Goal: Navigation & Orientation: Find specific page/section

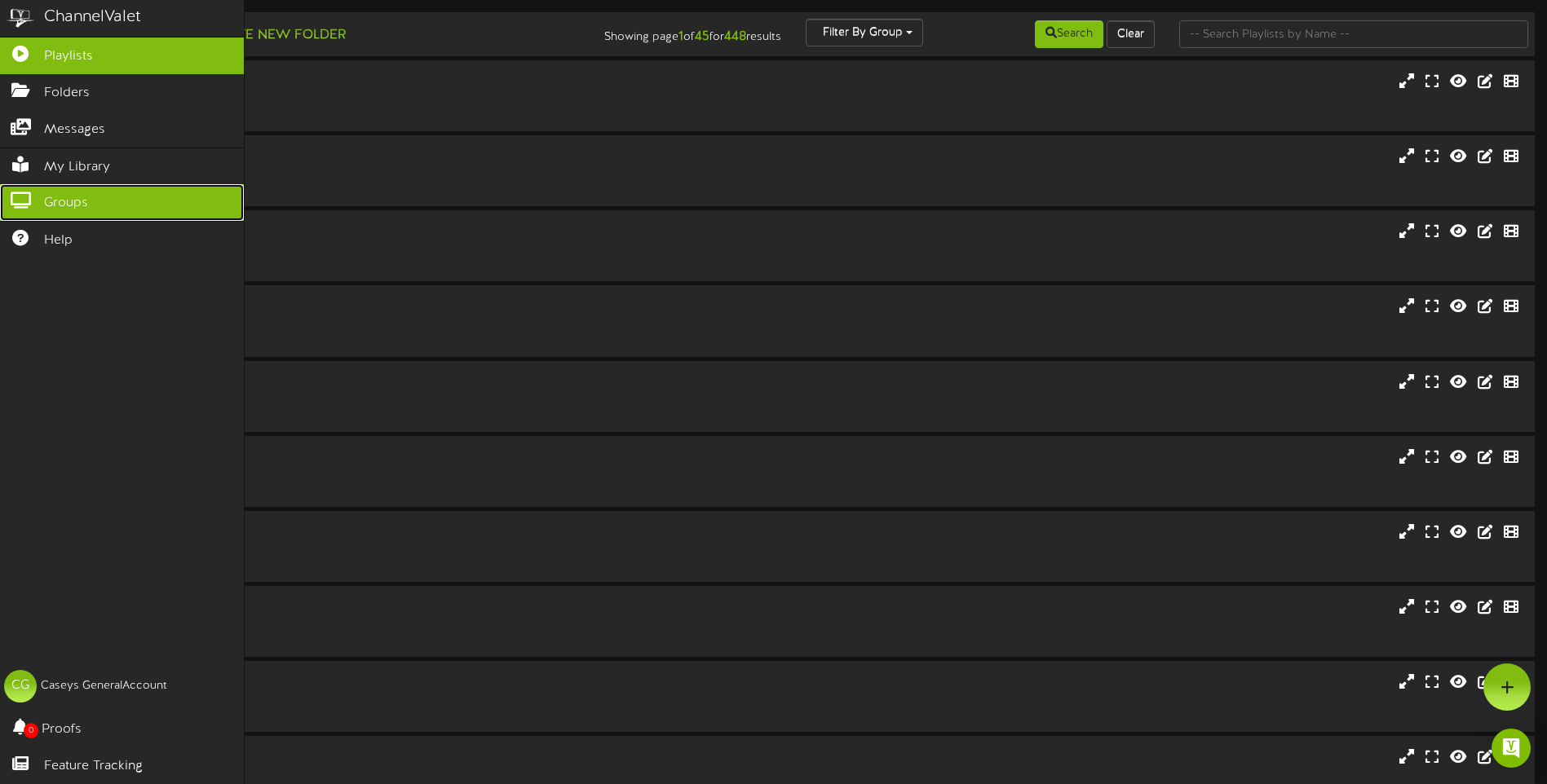
click at [29, 197] on icon at bounding box center [20, 198] width 40 height 12
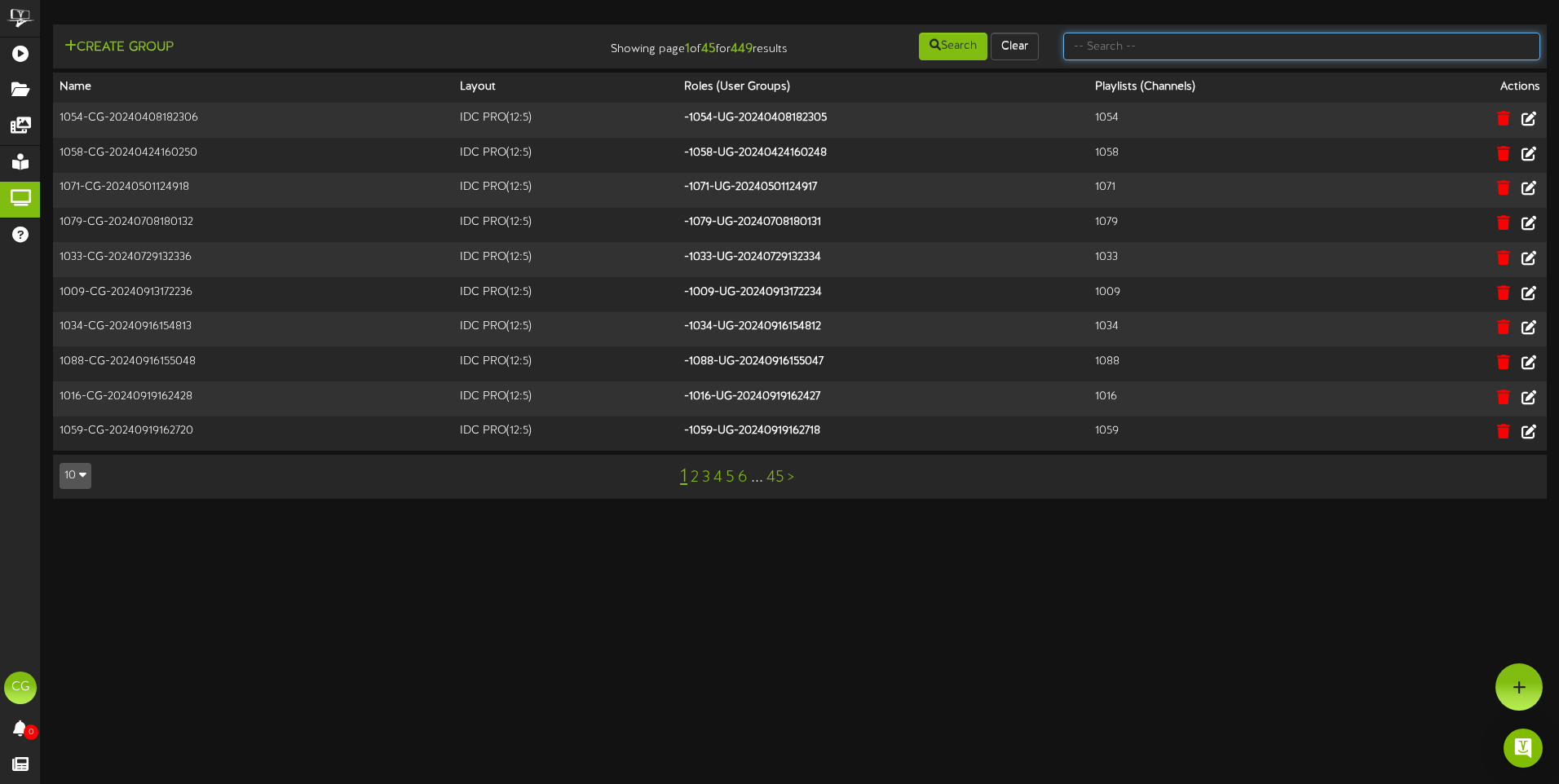
click at [1160, 55] on input "text" at bounding box center [1301, 46] width 477 height 27
type input "All"
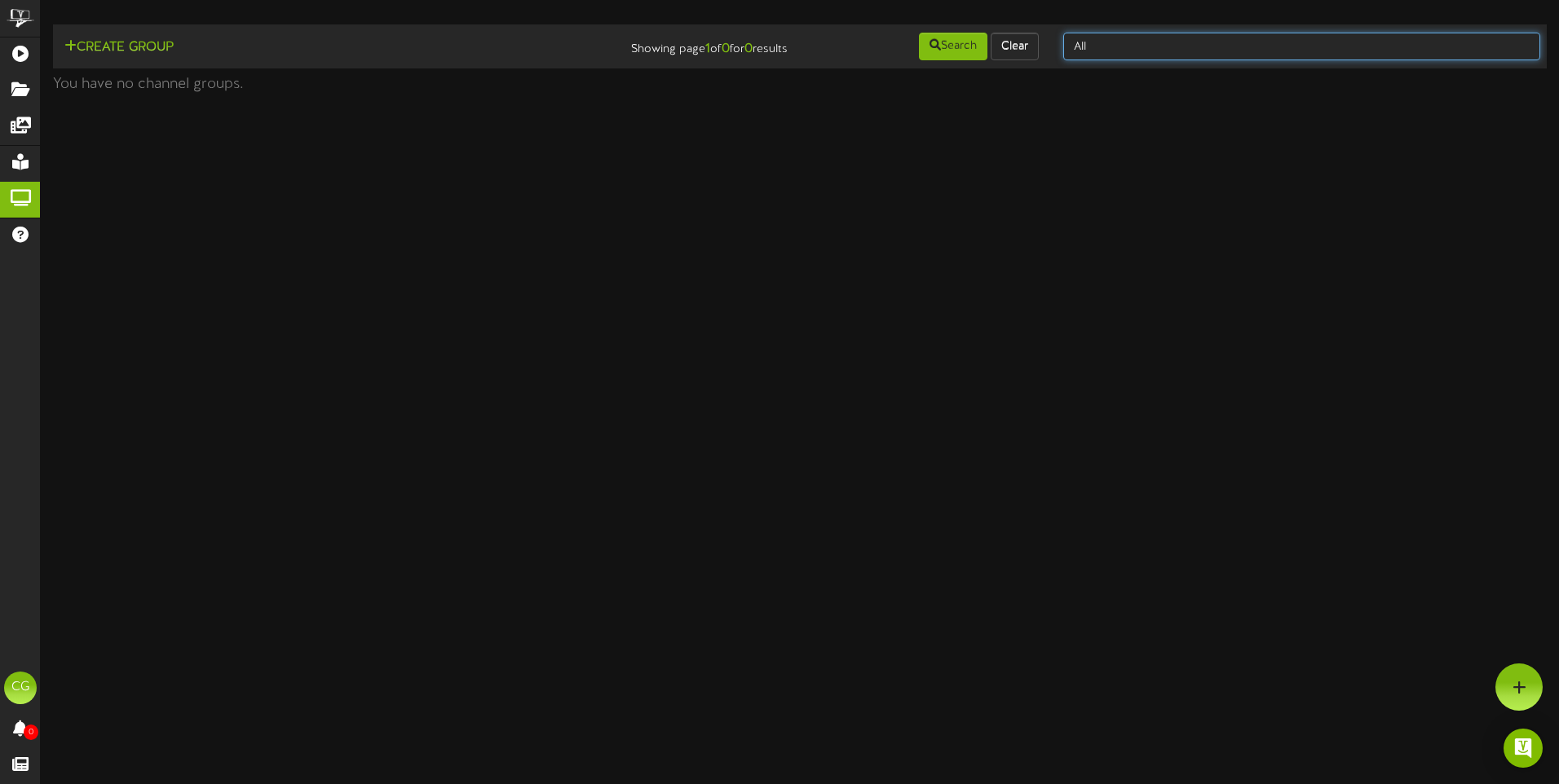
drag, startPoint x: 1103, startPoint y: 44, endPoint x: 1070, endPoint y: 44, distance: 33.0
click at [1070, 44] on input "All" at bounding box center [1301, 46] width 477 height 27
type input "Stores"
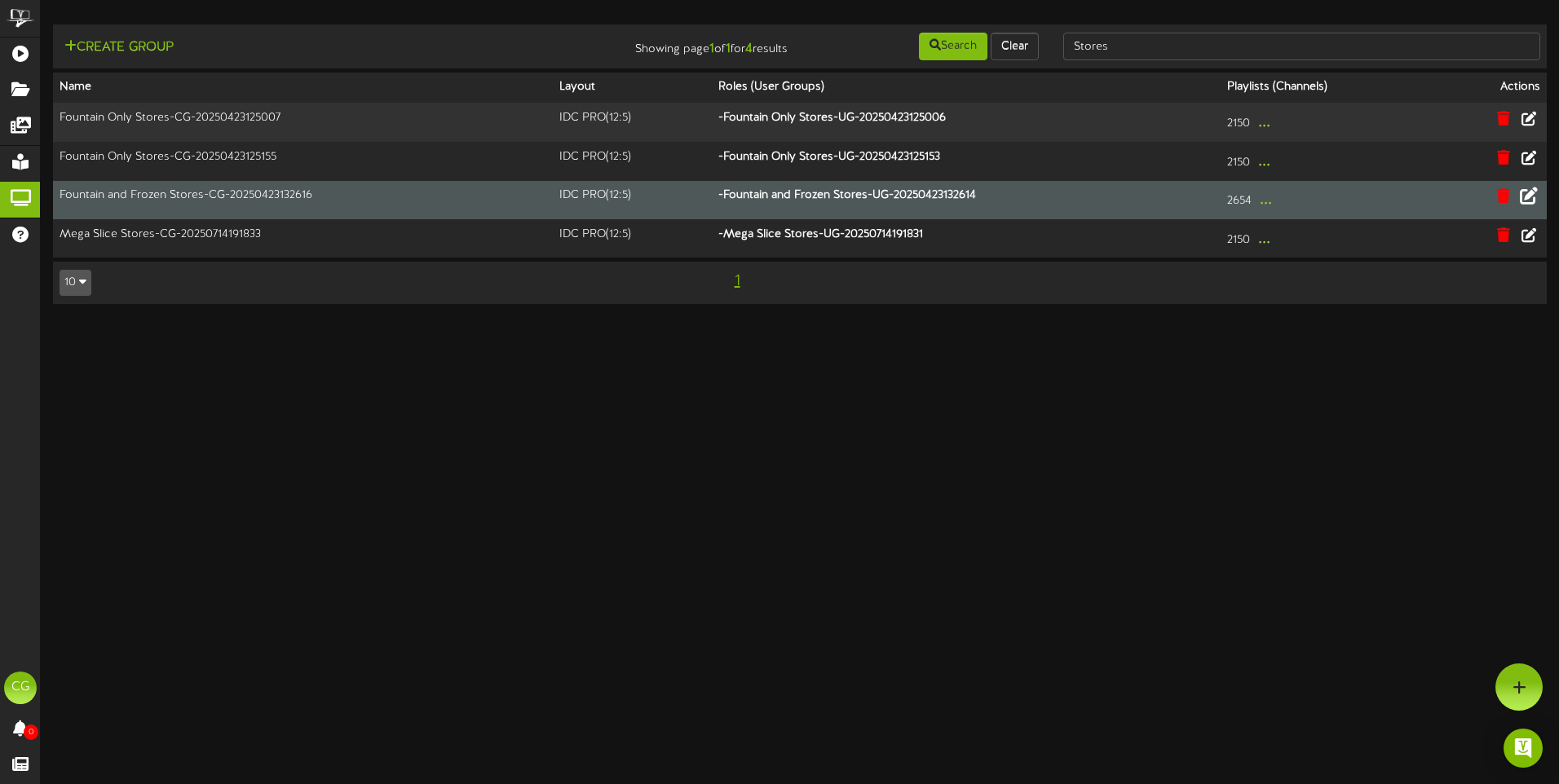
click at [1528, 202] on icon at bounding box center [1528, 195] width 18 height 18
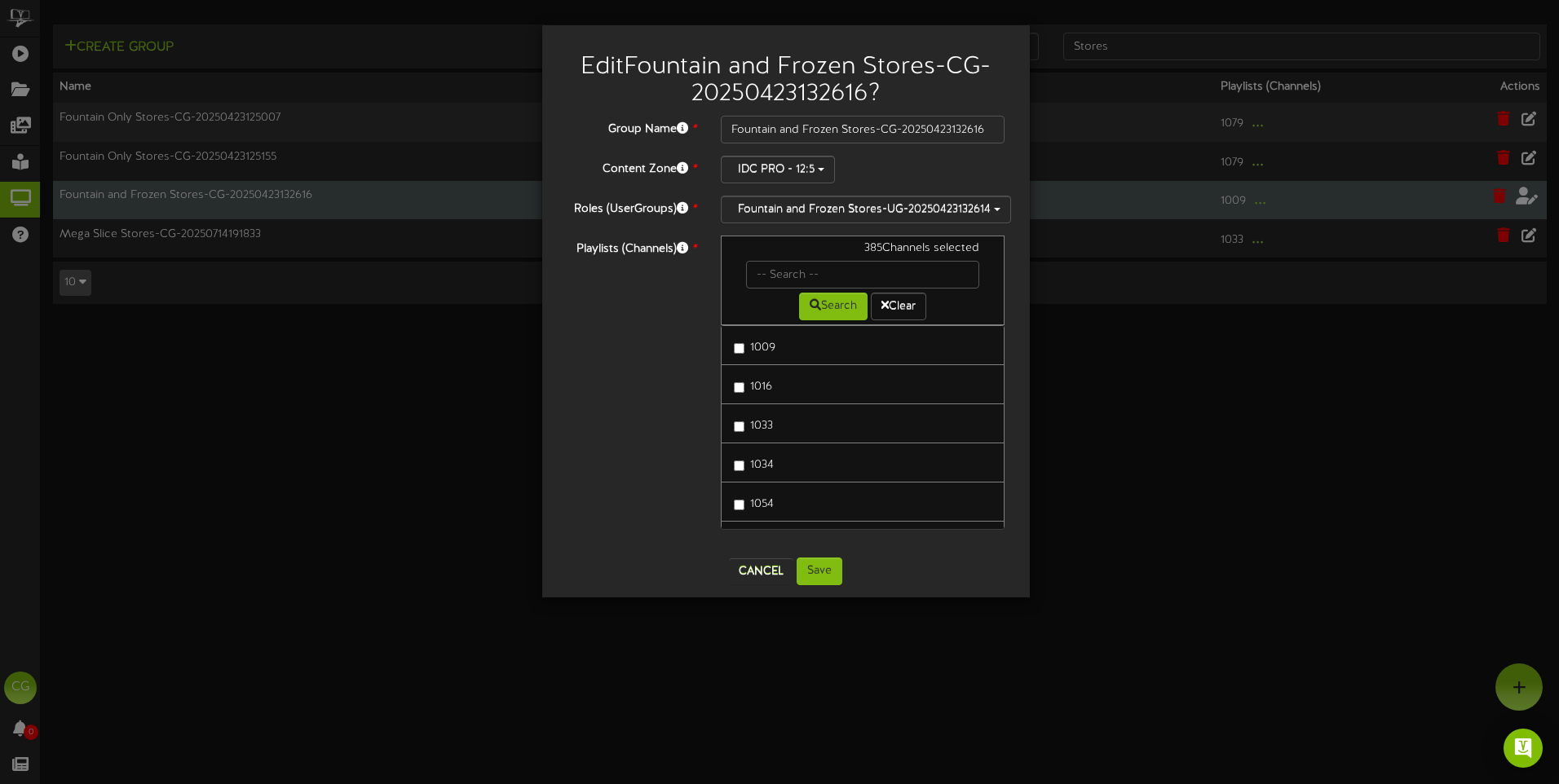
click at [364, 427] on div "Edit Fountain and Frozen Stores-CG-20250423132616 ? Group Name * Fountain and F…" at bounding box center [779, 392] width 1559 height 784
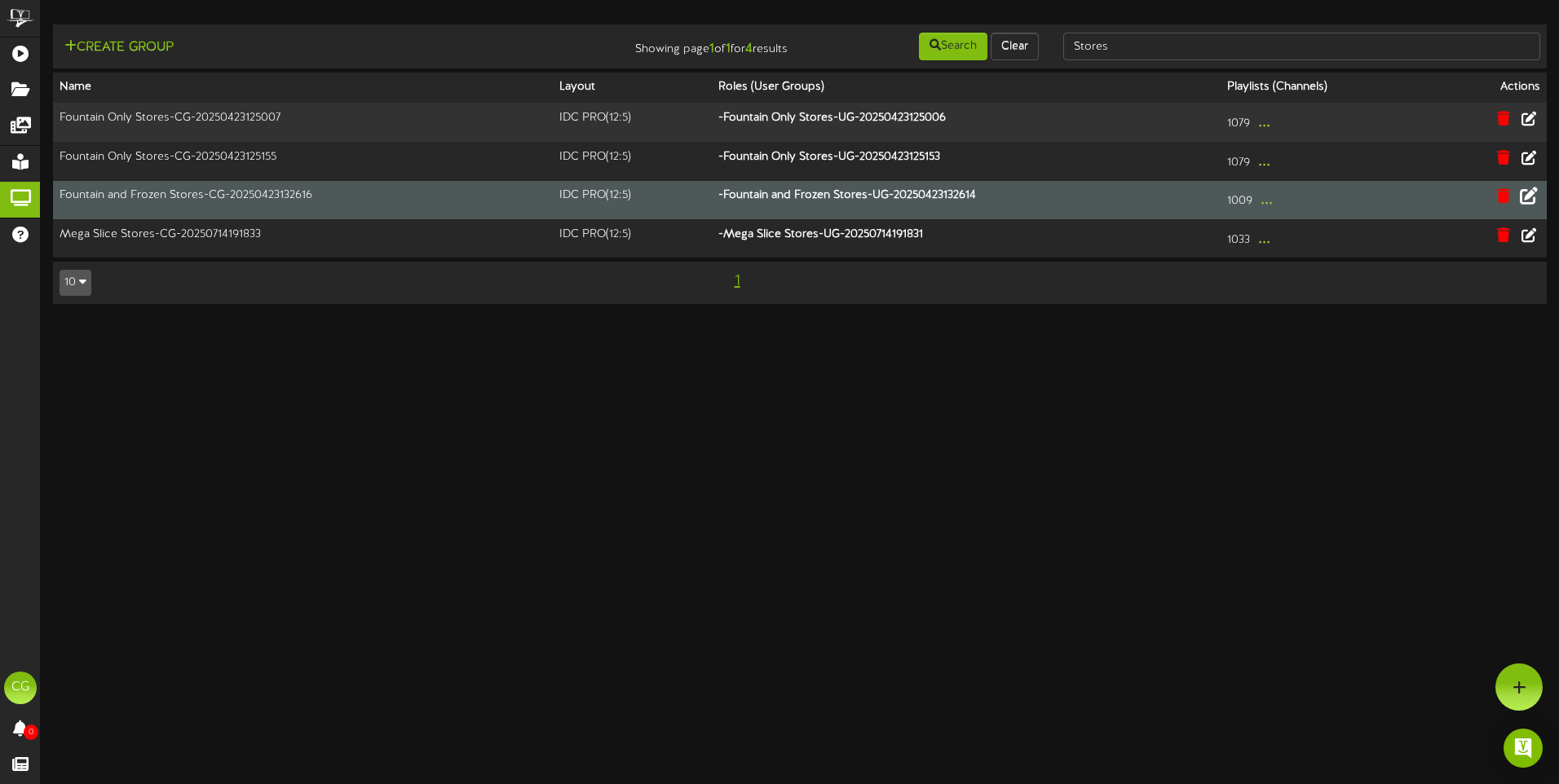
click at [86, 289] on button "10" at bounding box center [75, 283] width 32 height 26
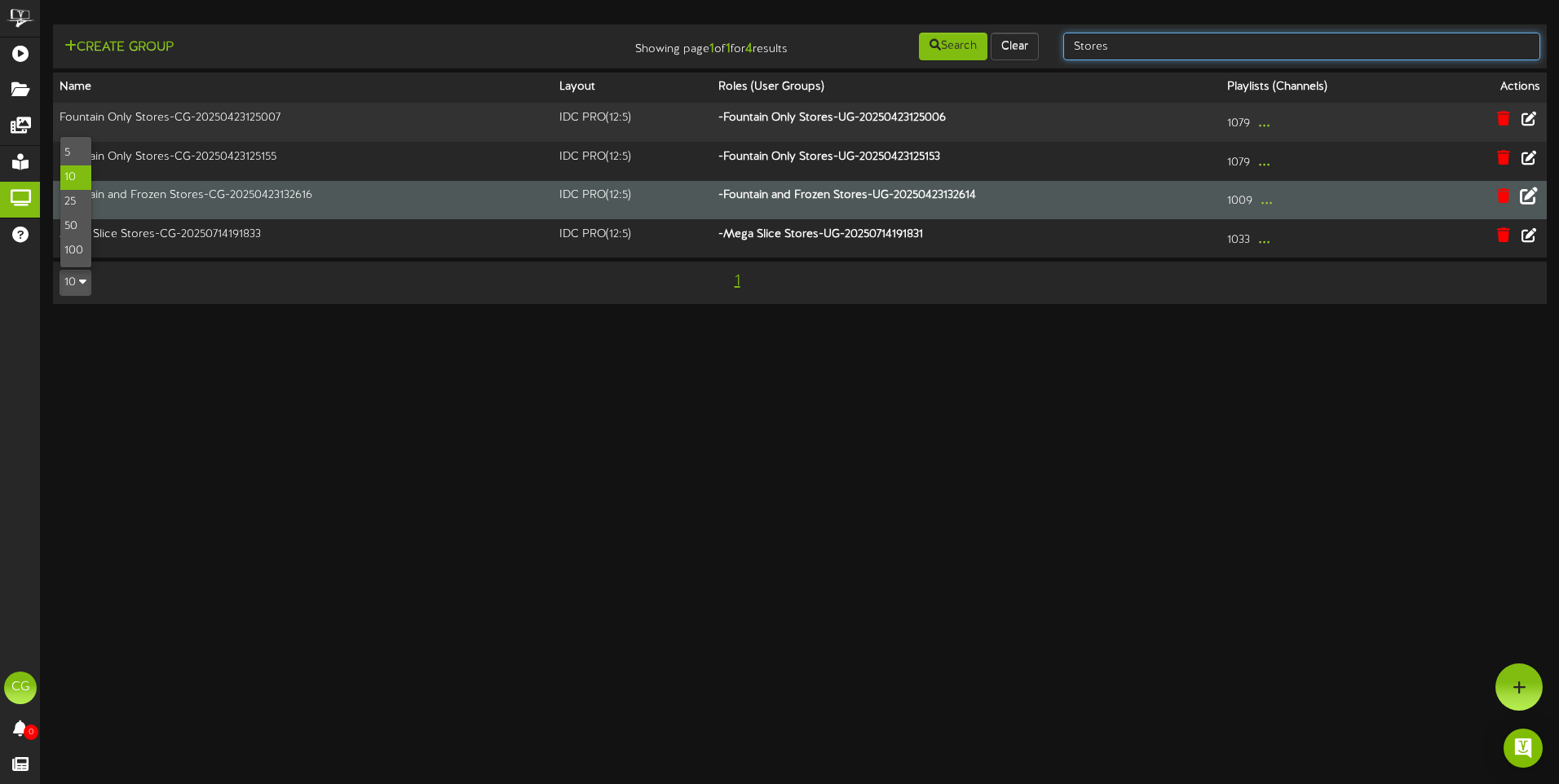
drag, startPoint x: 1166, startPoint y: 51, endPoint x: 1047, endPoint y: 50, distance: 119.0
click at [1047, 50] on div "Create Group Showing page 1 of 1 for 4 results Search Clear Stores" at bounding box center [800, 46] width 1505 height 31
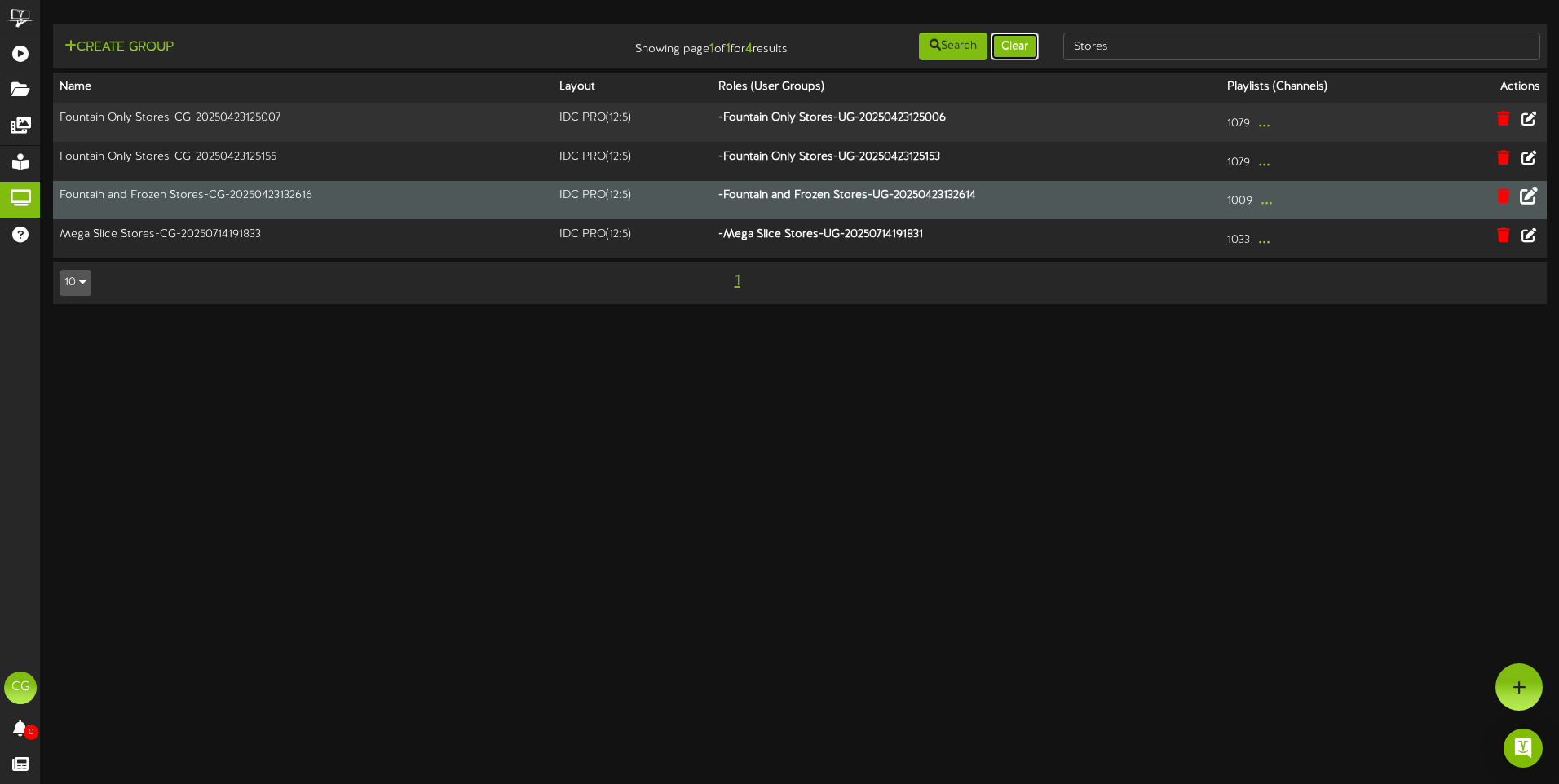
click at [1020, 46] on button "Clear" at bounding box center [1014, 46] width 48 height 27
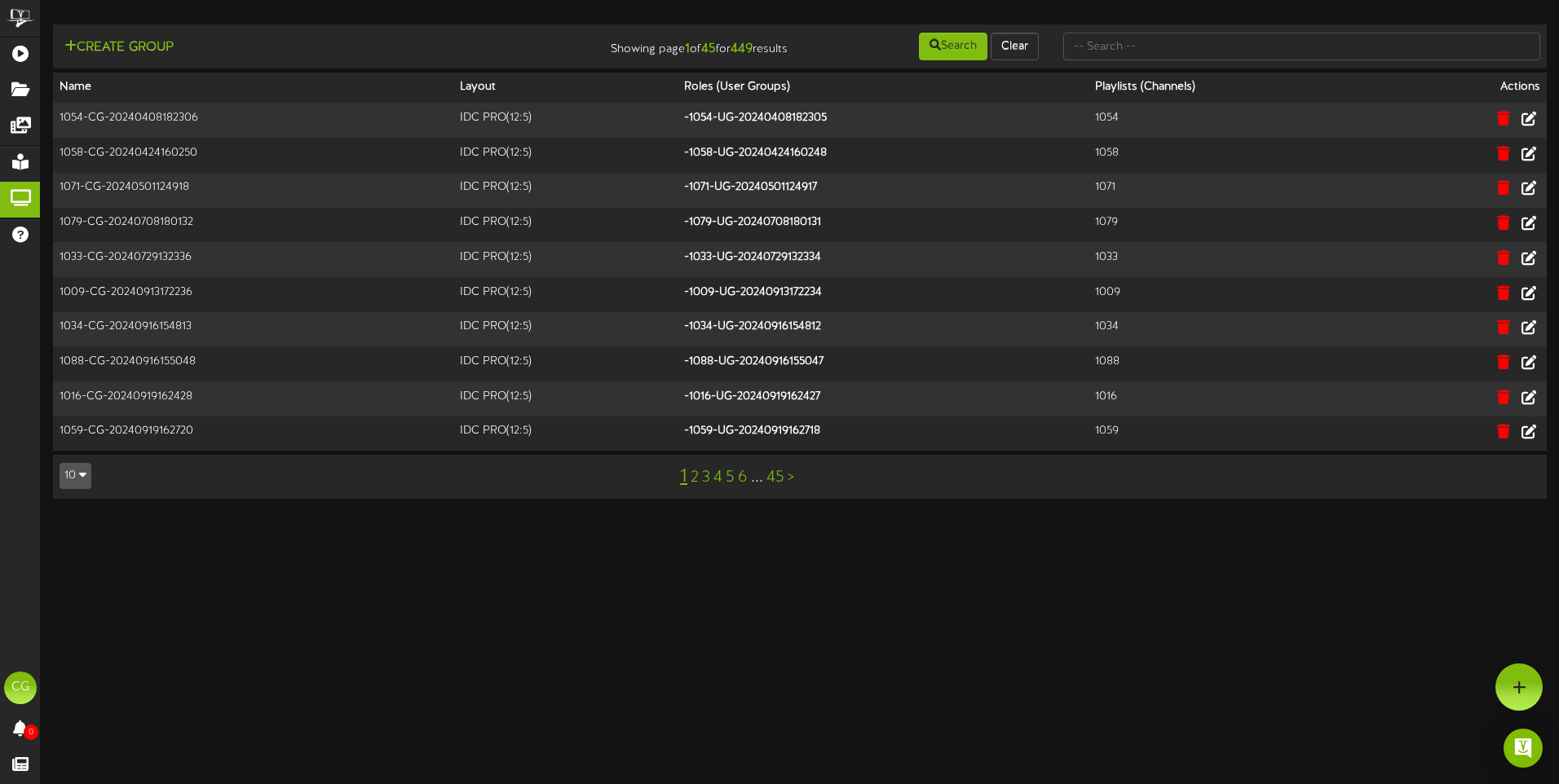
click at [88, 473] on button "10" at bounding box center [75, 476] width 32 height 26
click at [75, 442] on div "100" at bounding box center [76, 444] width 31 height 24
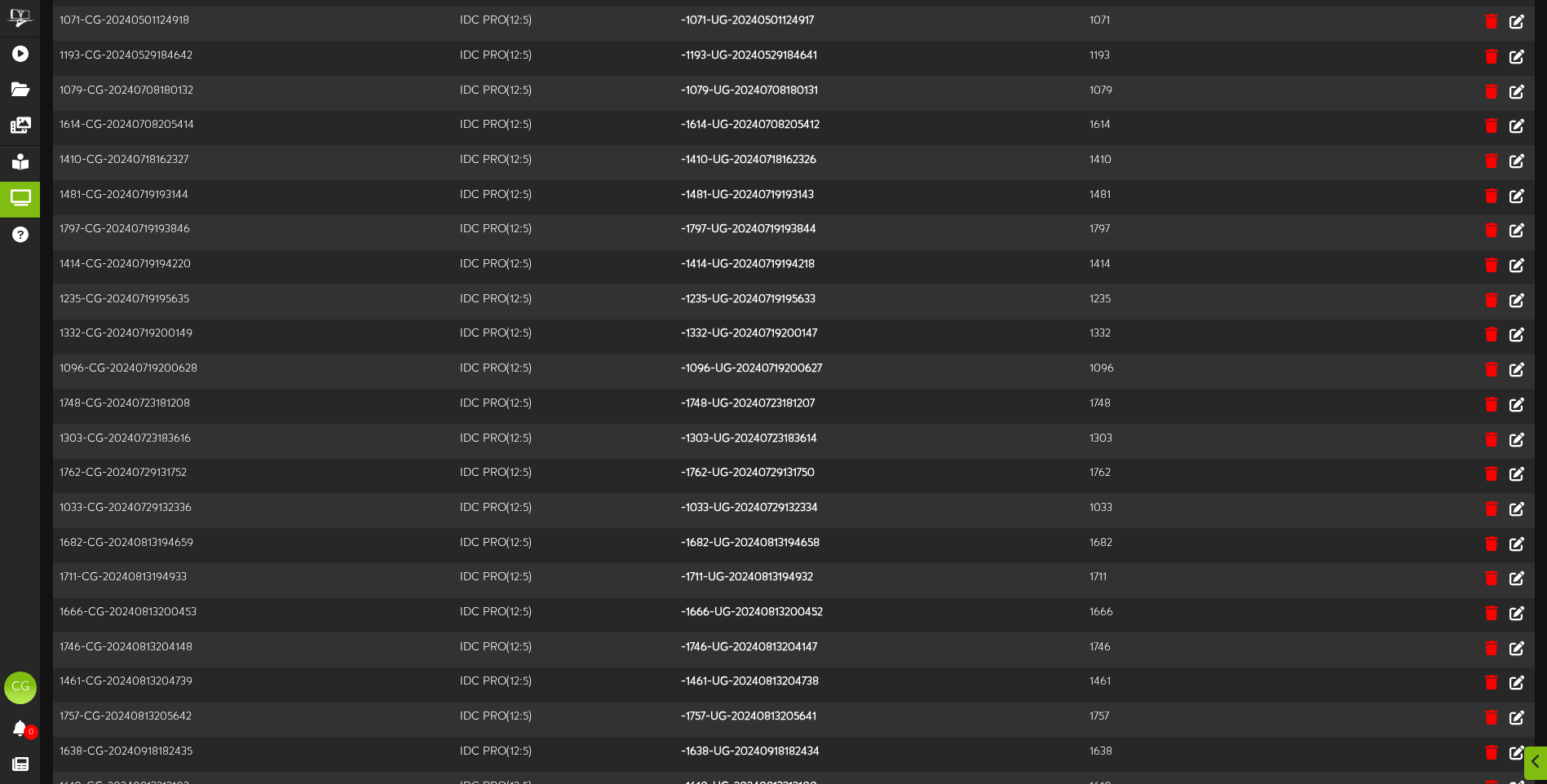
scroll to position [2865, 0]
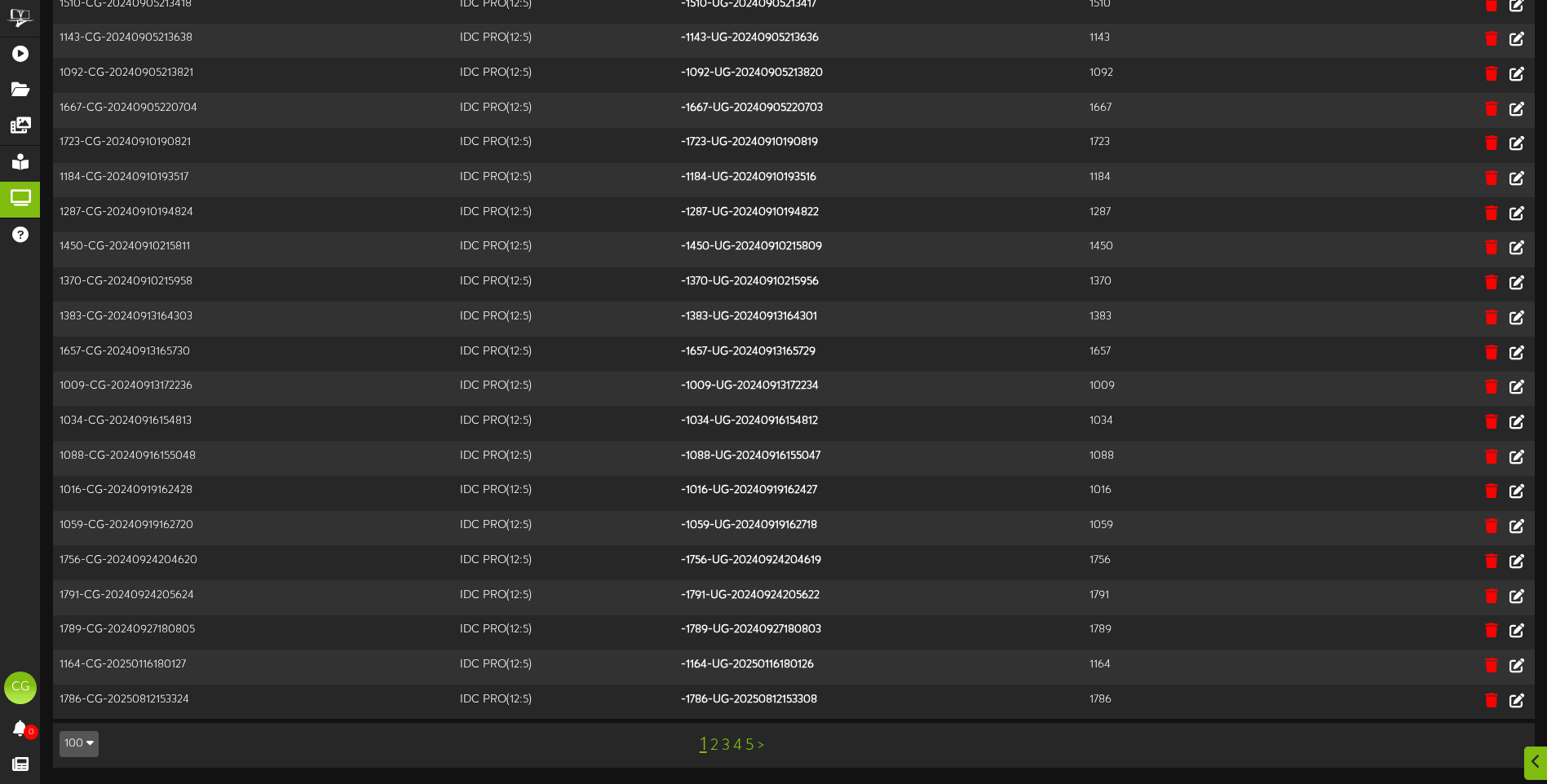
click at [715, 750] on link "2" at bounding box center [714, 745] width 8 height 18
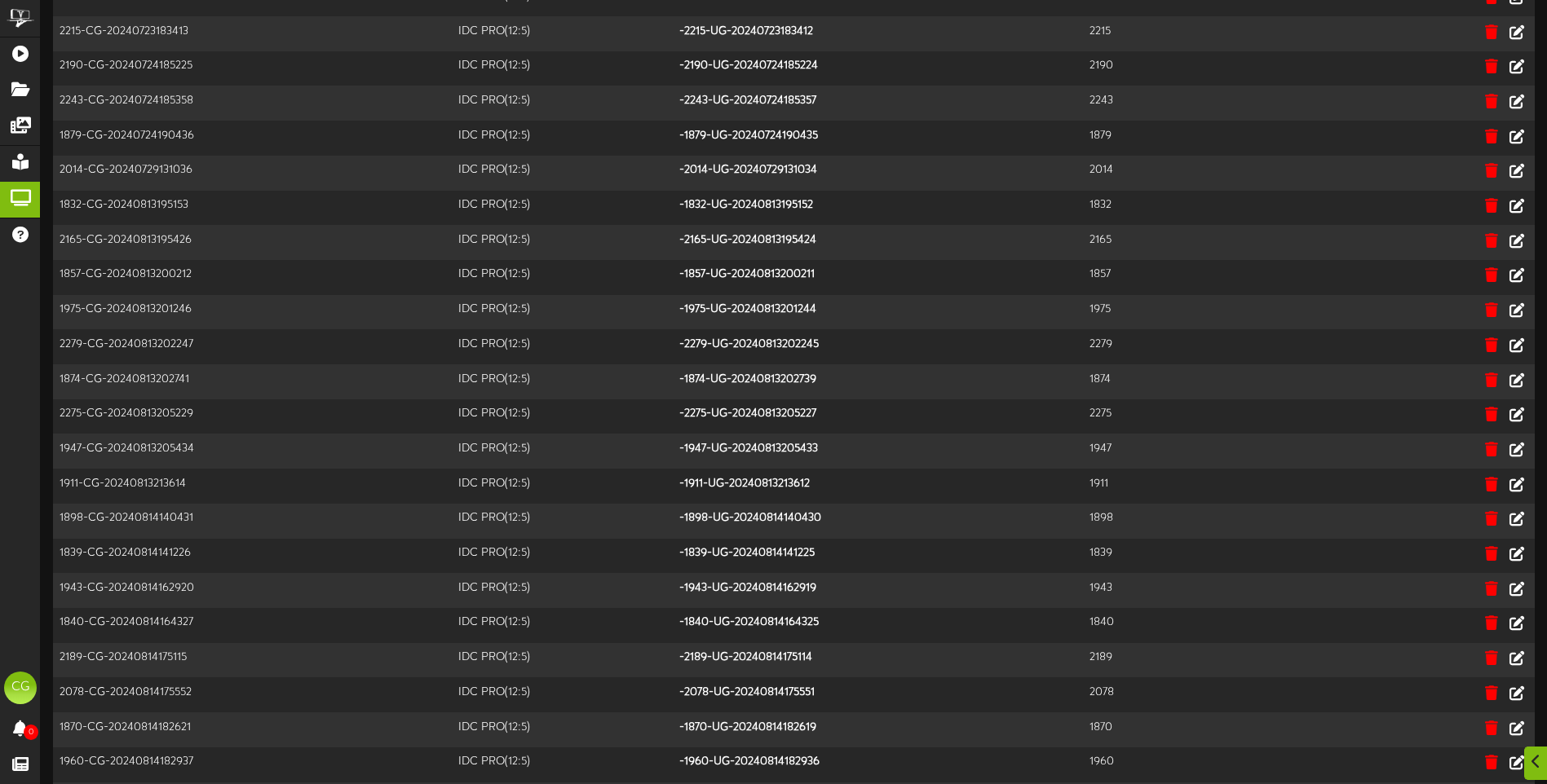
scroll to position [2865, 0]
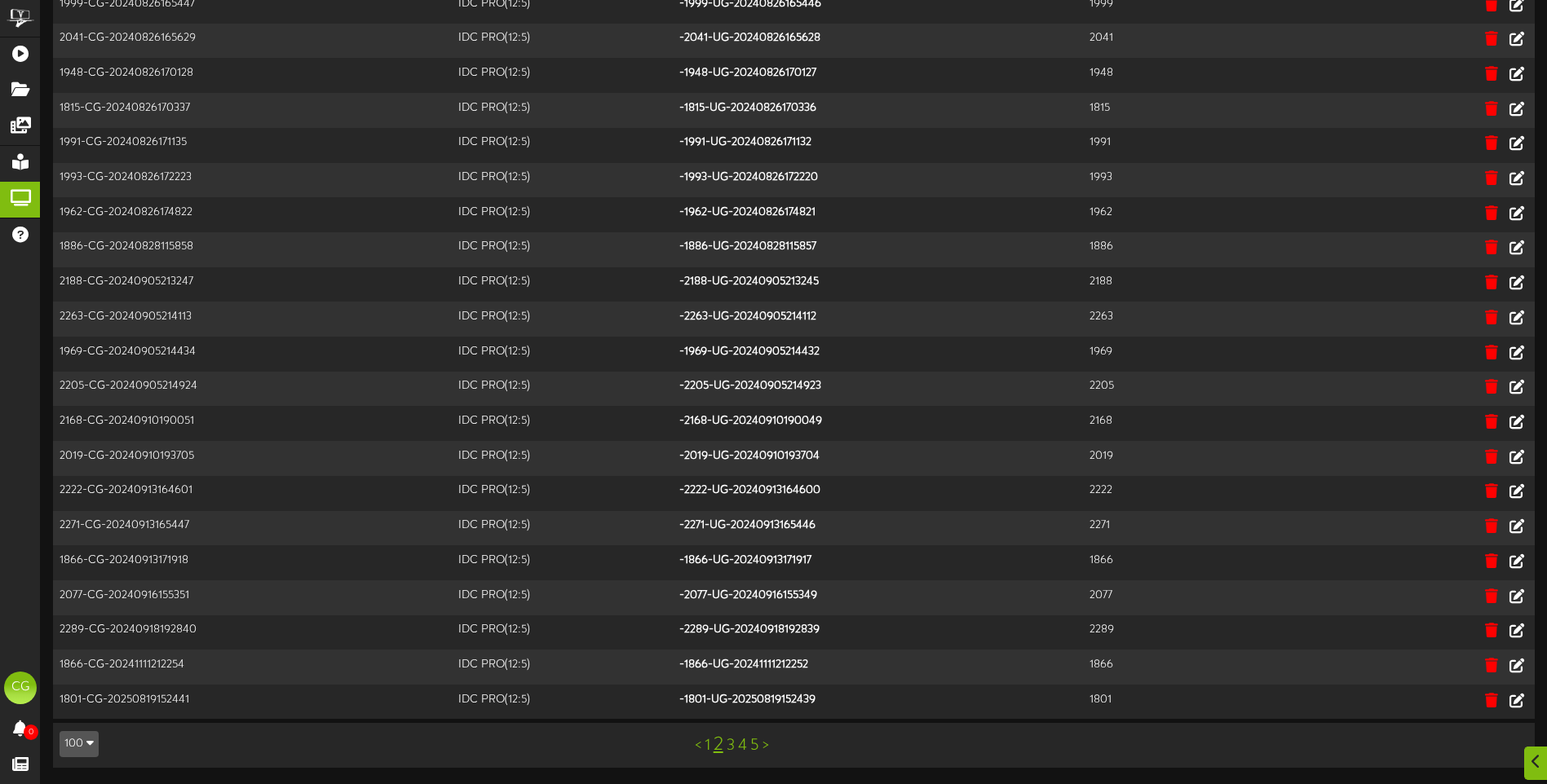
click at [732, 747] on link "3" at bounding box center [730, 745] width 8 height 18
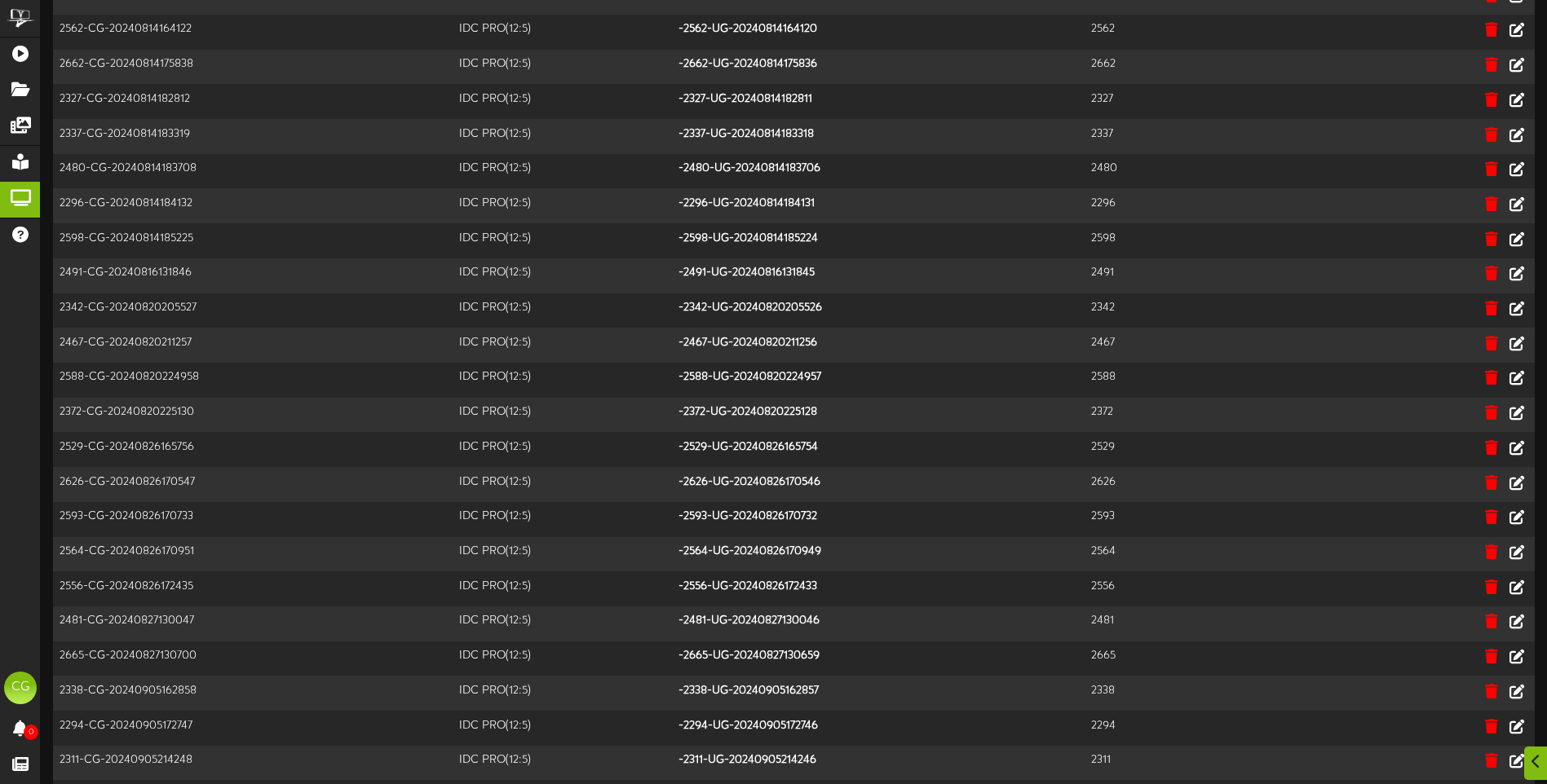
scroll to position [2865, 0]
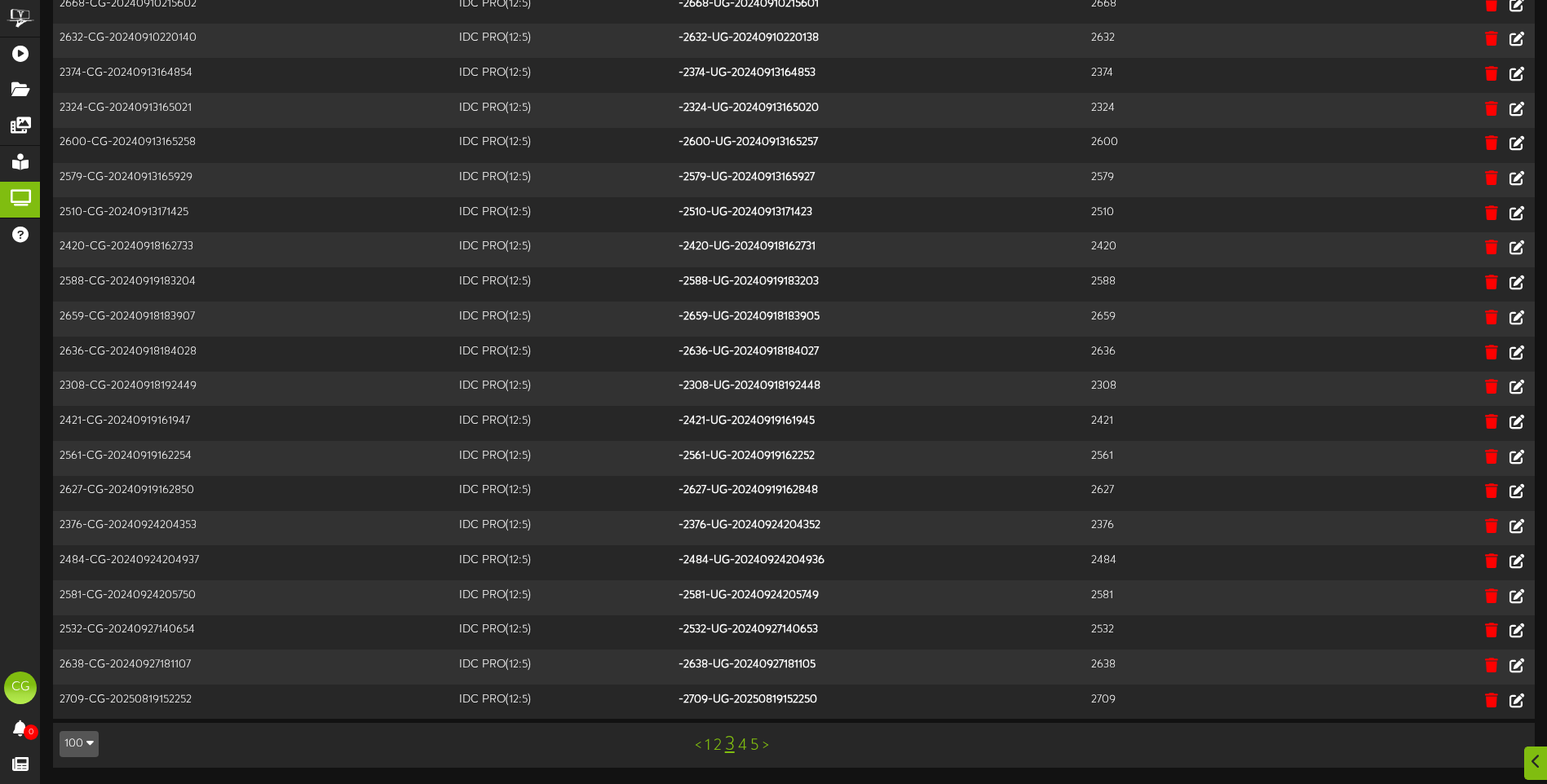
click at [740, 744] on link "4" at bounding box center [742, 745] width 9 height 18
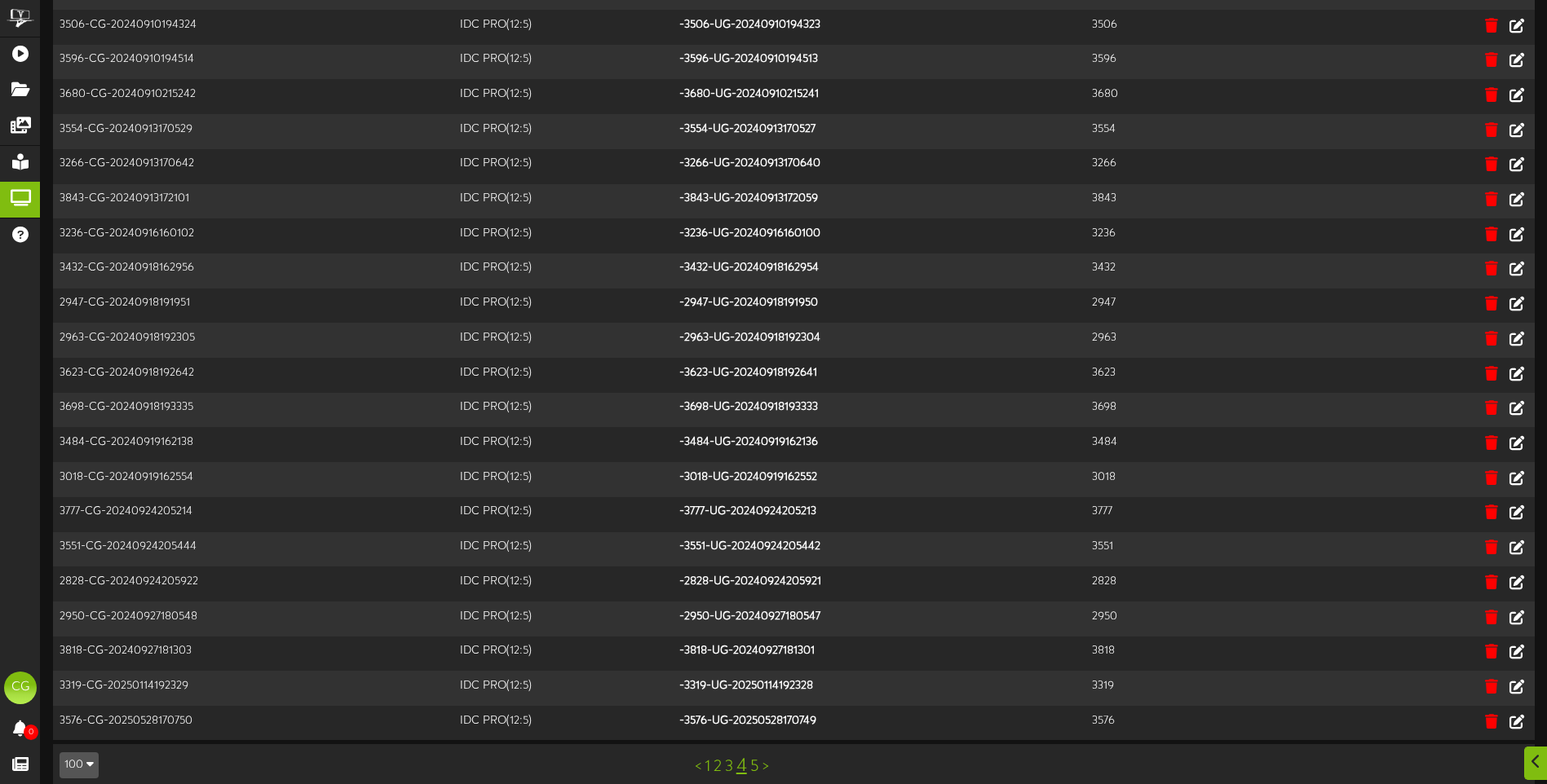
scroll to position [2865, 0]
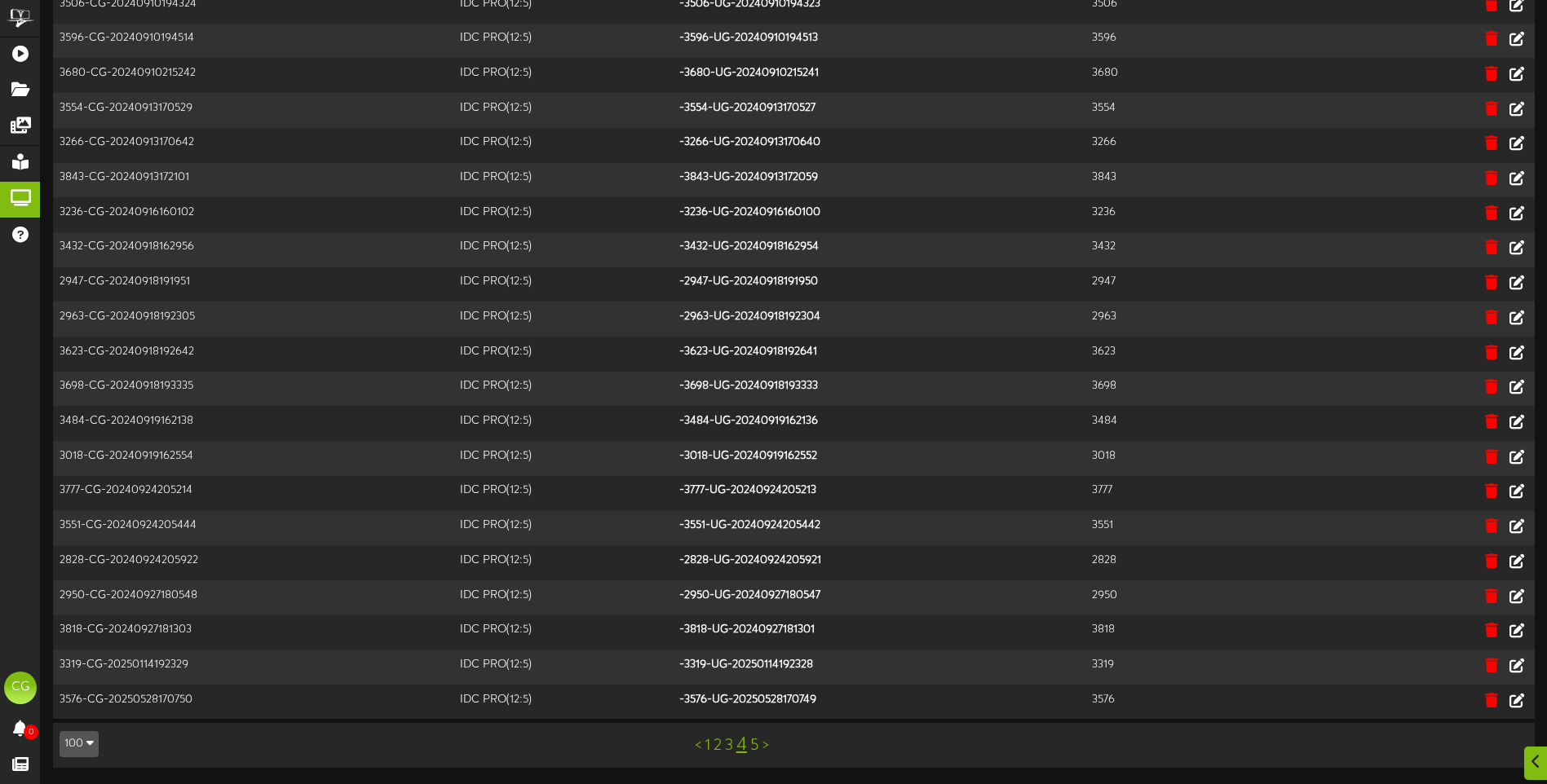
click at [753, 747] on link "5" at bounding box center [754, 745] width 9 height 18
